Goal: Task Accomplishment & Management: Use online tool/utility

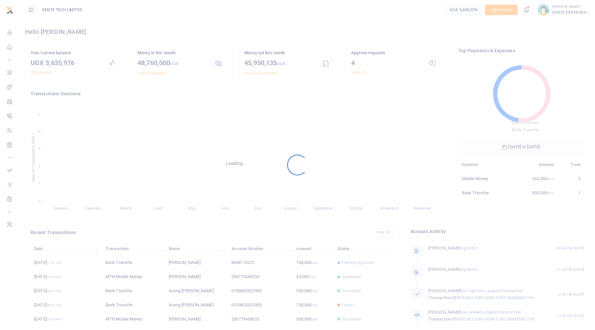
scroll to position [87, 121]
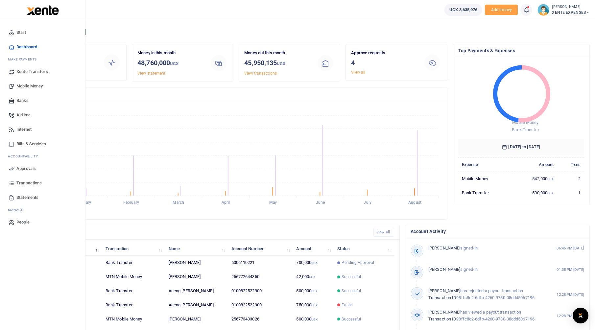
click at [28, 164] on link "Approvals" at bounding box center [42, 169] width 75 height 14
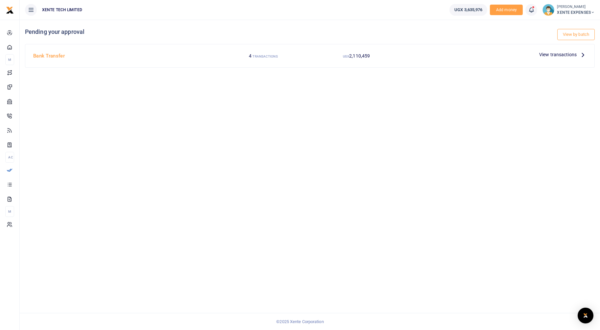
click at [572, 53] on span "View transactions" at bounding box center [557, 54] width 37 height 7
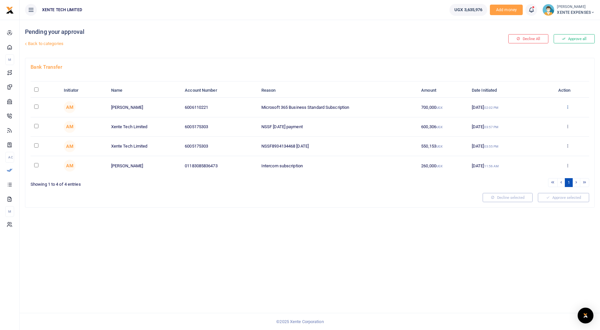
click at [567, 107] on icon at bounding box center [568, 107] width 4 height 5
click at [541, 120] on link "Approve" at bounding box center [544, 117] width 52 height 9
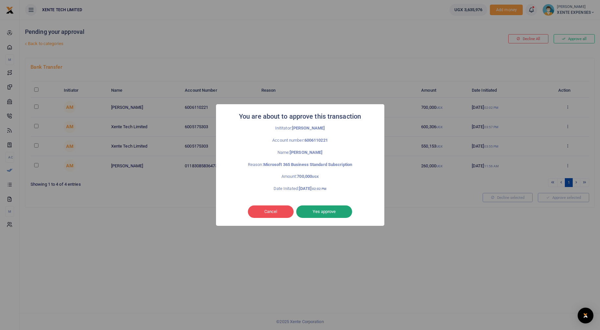
click at [325, 213] on button "Yes approve" at bounding box center [324, 212] width 56 height 12
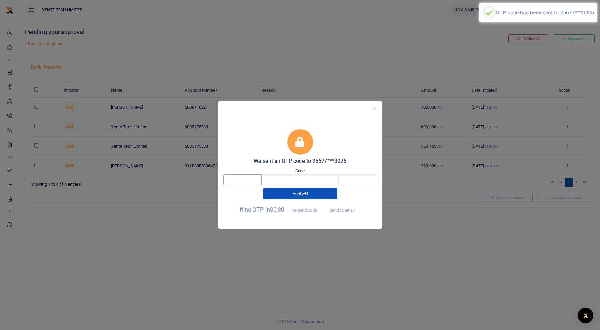
click at [235, 180] on input "text" at bounding box center [242, 179] width 38 height 11
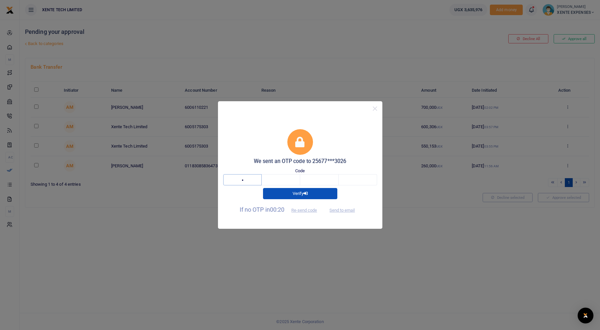
type input "5"
type input "0"
type input "5"
type input "2"
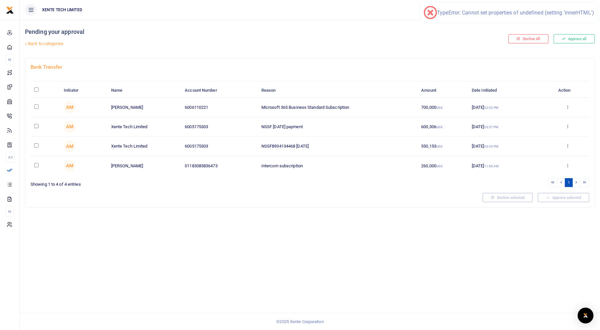
click at [37, 107] on input "checkbox" at bounding box center [36, 107] width 4 height 4
checkbox input "true"
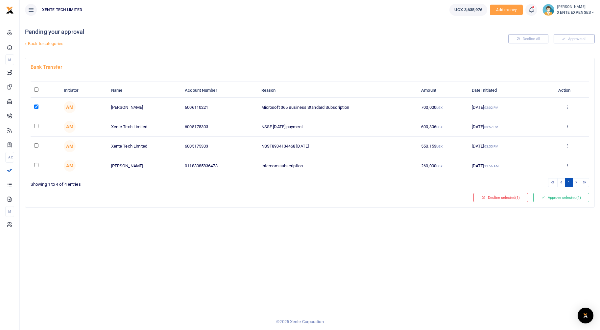
click at [563, 191] on div "Bank Transfer Initiator Name Account Number Reason Amount Date Initiated Action…" at bounding box center [309, 132] width 569 height 149
click at [560, 198] on button "Approve selected (1)" at bounding box center [562, 197] width 56 height 9
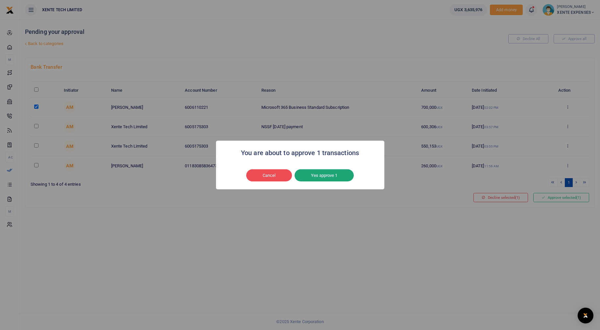
click at [310, 173] on button "Yes approve 1" at bounding box center [324, 175] width 59 height 12
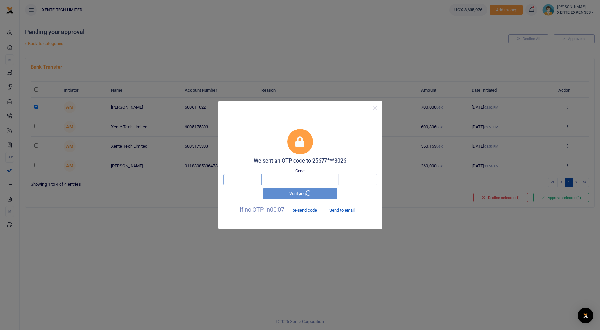
click at [237, 182] on input "text" at bounding box center [242, 179] width 38 height 11
type input "5"
type input "0"
type input "5"
type input "2"
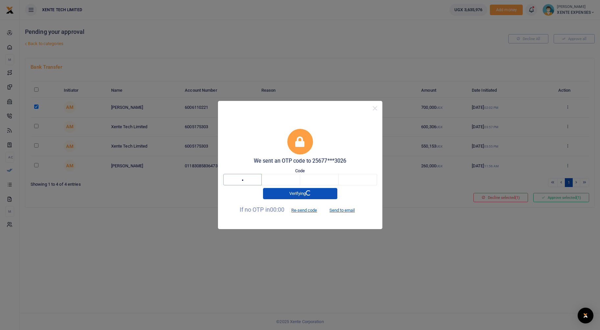
type input "9"
type input "5"
type input "0"
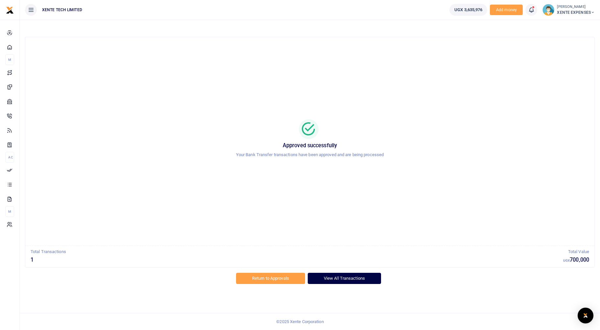
click at [352, 282] on link "View All Transactions" at bounding box center [344, 278] width 73 height 11
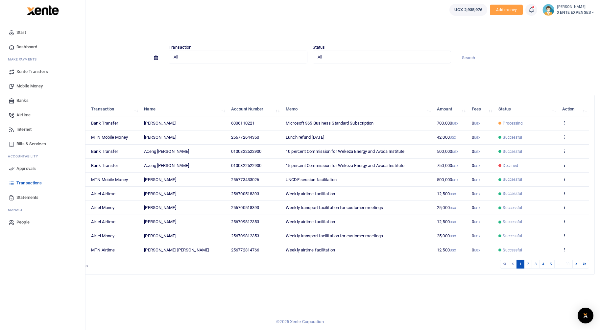
click at [32, 170] on span "Approvals" at bounding box center [25, 168] width 19 height 7
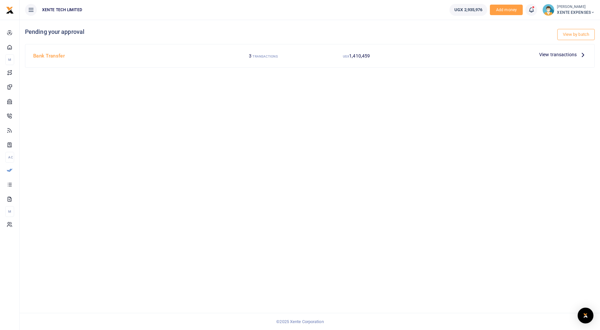
click at [558, 53] on span "View transactions" at bounding box center [557, 54] width 37 height 7
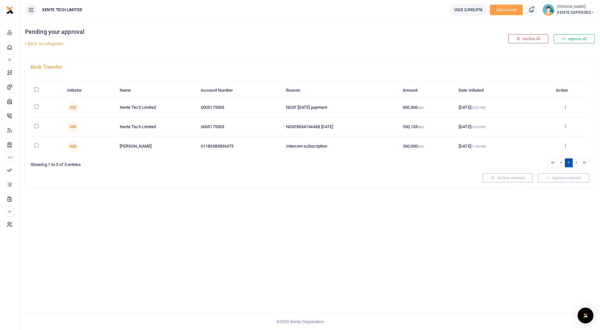
click at [563, 146] on icon at bounding box center [565, 145] width 4 height 5
click at [525, 172] on link "Decline" at bounding box center [541, 171] width 52 height 9
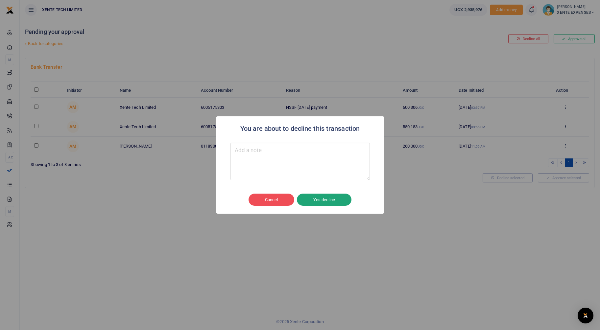
click at [327, 203] on button "Yes decline" at bounding box center [324, 200] width 55 height 12
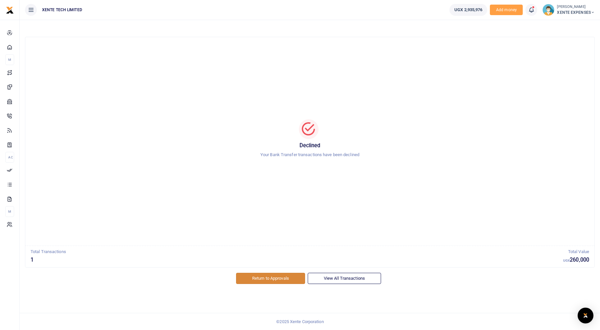
click at [274, 279] on link "Return to Approvals" at bounding box center [270, 278] width 69 height 11
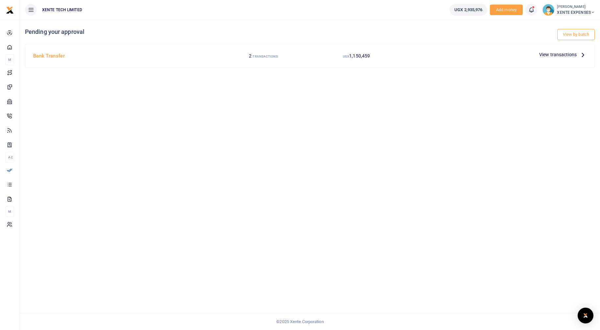
click at [566, 55] on span "View transactions" at bounding box center [557, 54] width 37 height 7
